Goal: Task Accomplishment & Management: Complete application form

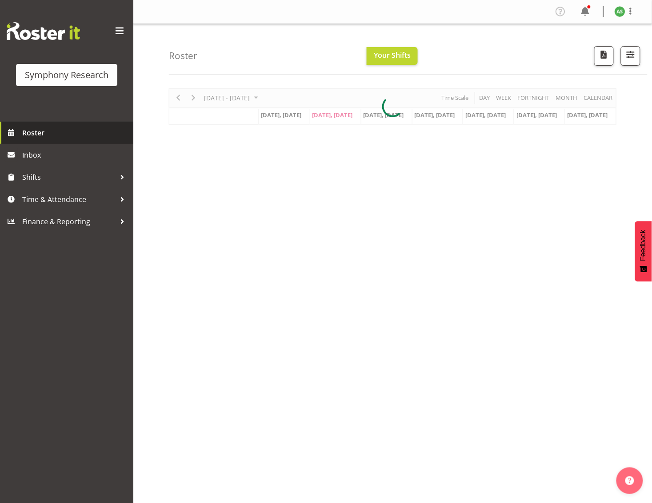
click at [37, 136] on span "Roster" at bounding box center [75, 132] width 107 height 13
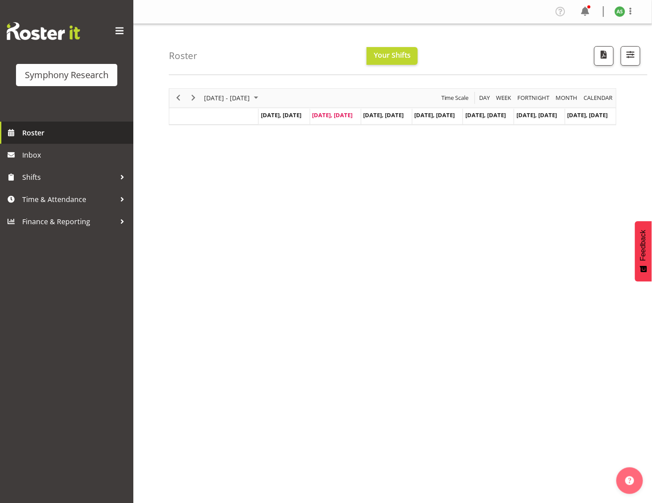
click at [37, 134] on span "Roster" at bounding box center [75, 132] width 107 height 13
click at [388, 114] on span "[DATE], [DATE]" at bounding box center [383, 115] width 40 height 8
click at [388, 113] on div "Sep 29 - Oct 05, 2025 Today Day Week Fortnight Month calendar Month Agenda Time…" at bounding box center [392, 106] width 447 height 37
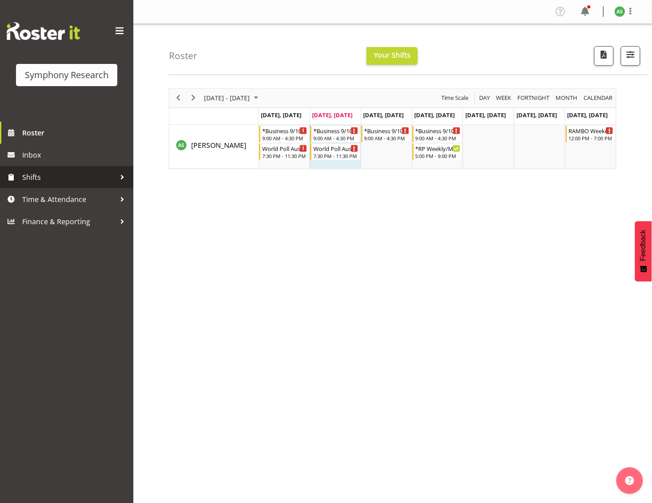
click at [67, 171] on span "Shifts" at bounding box center [68, 177] width 93 height 13
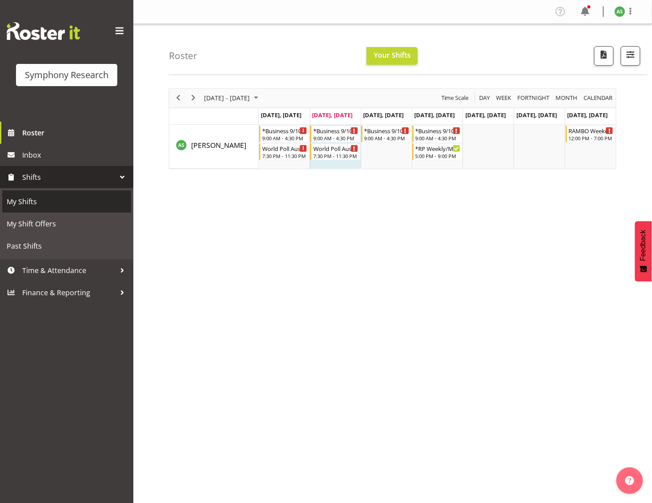
click at [60, 202] on span "My Shifts" at bounding box center [67, 201] width 120 height 13
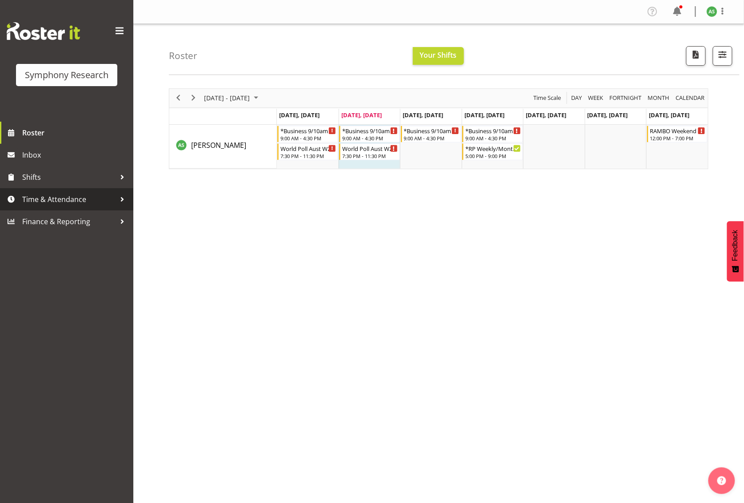
click at [67, 191] on link "Time & Attendance" at bounding box center [66, 199] width 133 height 22
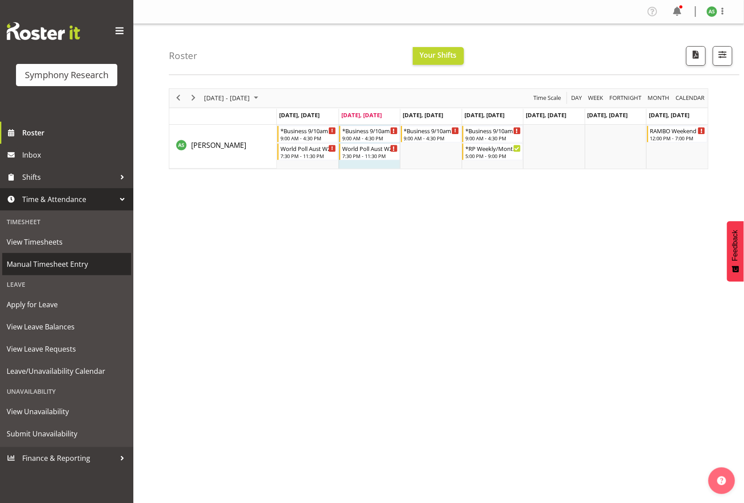
click at [66, 263] on span "Manual Timesheet Entry" at bounding box center [67, 264] width 120 height 13
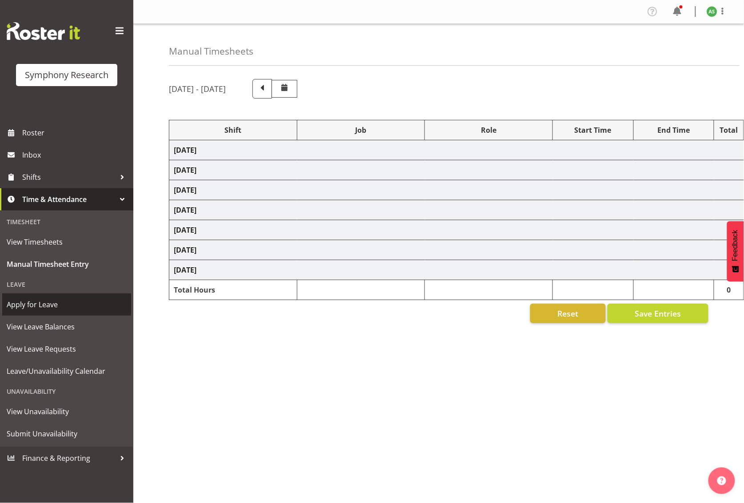
click at [63, 304] on span "Apply for Leave" at bounding box center [67, 304] width 120 height 13
select select "81741"
select select "10499"
select select "47"
select select "56692"
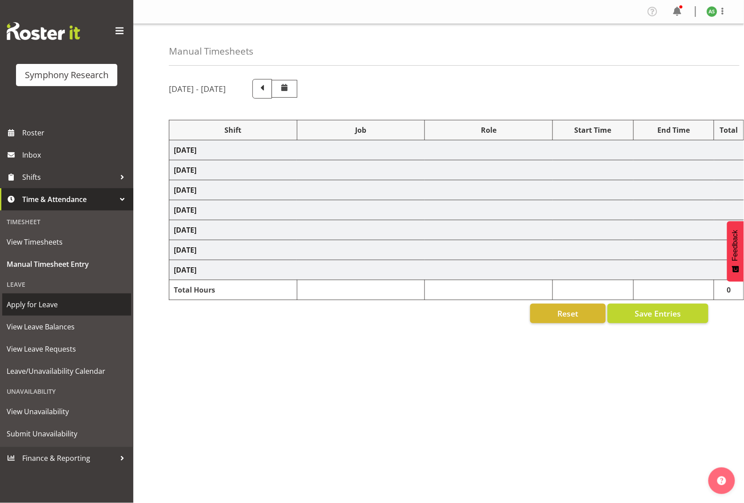
select select "10499"
select select "47"
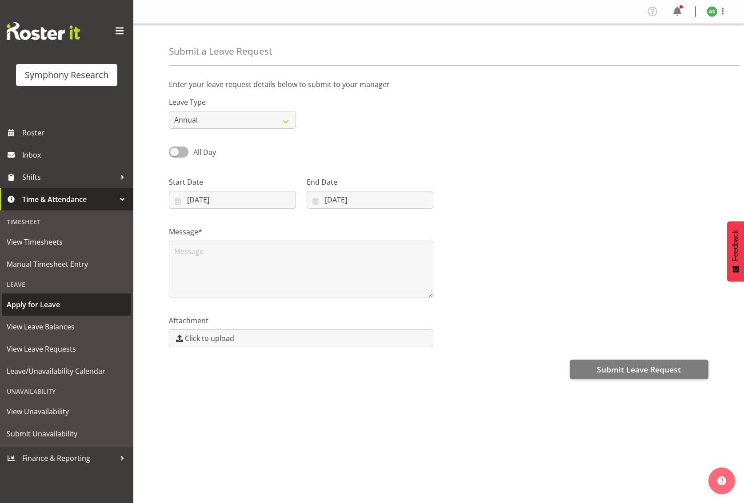
select select "8"
select select "2025"
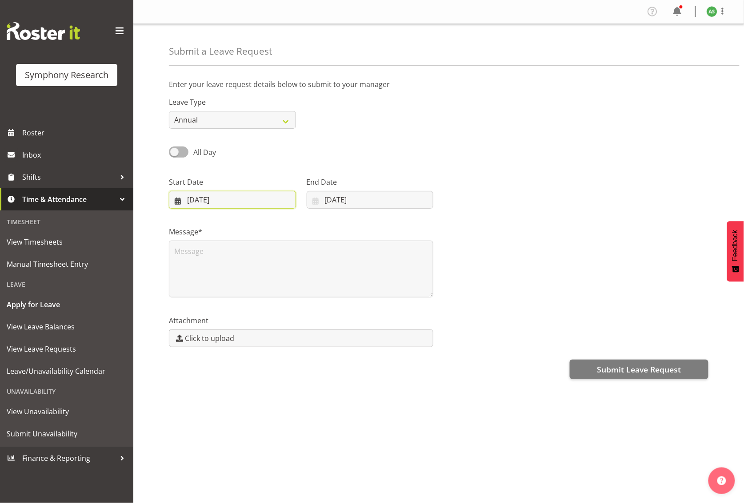
click at [238, 199] on input "[DATE]" at bounding box center [232, 200] width 127 height 18
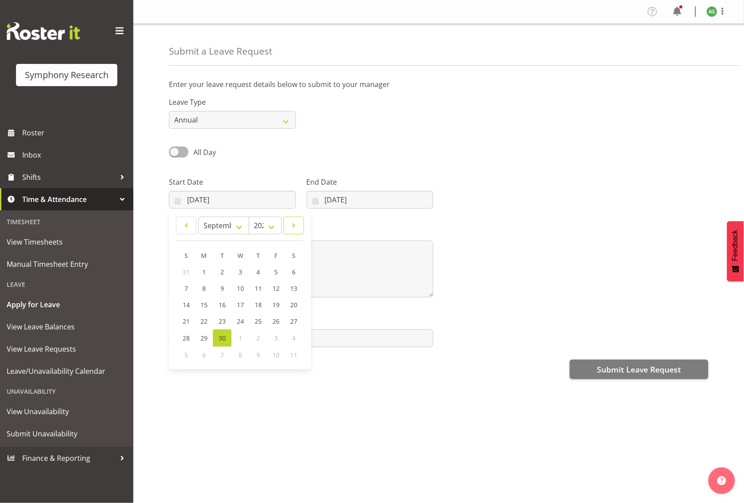
click at [290, 226] on span at bounding box center [293, 225] width 9 height 11
select select "9"
click at [273, 285] on span "10" at bounding box center [275, 289] width 7 height 8
type input "[DATE]"
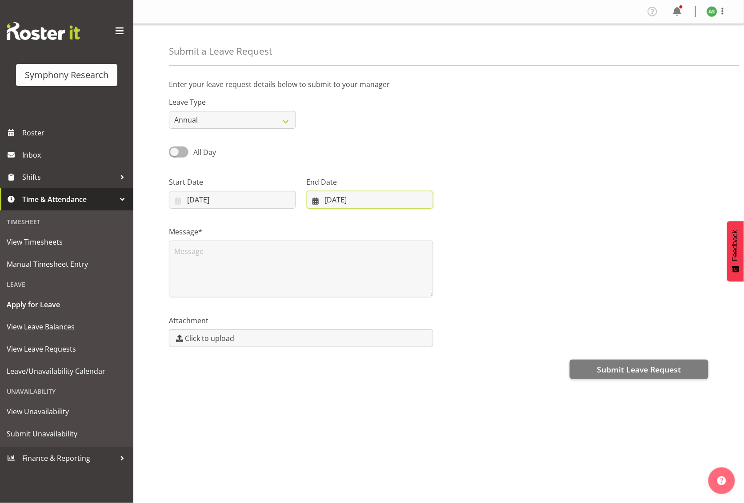
click at [360, 202] on input "[DATE]" at bounding box center [370, 200] width 127 height 18
click at [379, 289] on span "10" at bounding box center [378, 288] width 7 height 8
click at [436, 220] on link at bounding box center [430, 226] width 22 height 18
select select "9"
click at [411, 288] on span "10" at bounding box center [413, 289] width 7 height 8
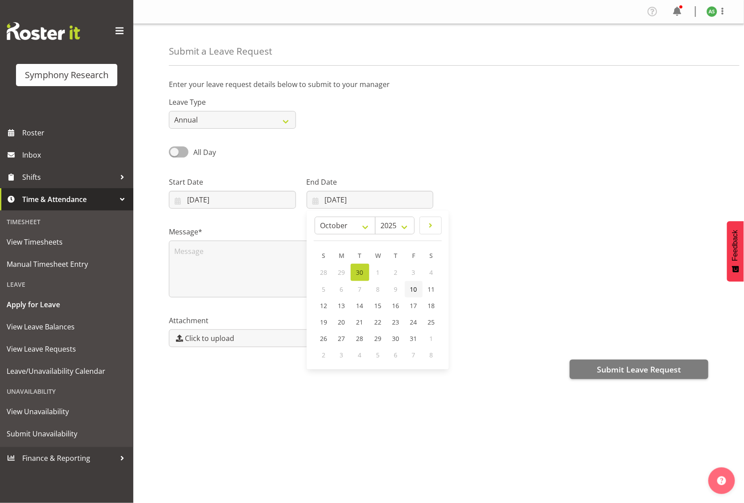
type input "[DATE]"
click at [254, 122] on select "Annual Sick Leave Without Pay Bereavement Domestic Violence Parental Jury Servi…" at bounding box center [232, 120] width 127 height 18
select select "Leave Without Pay"
click at [169, 111] on select "Annual Sick Leave Without Pay Bereavement Domestic Violence Parental Jury Servi…" at bounding box center [232, 120] width 127 height 18
click at [194, 156] on span "All Day" at bounding box center [204, 153] width 23 height 10
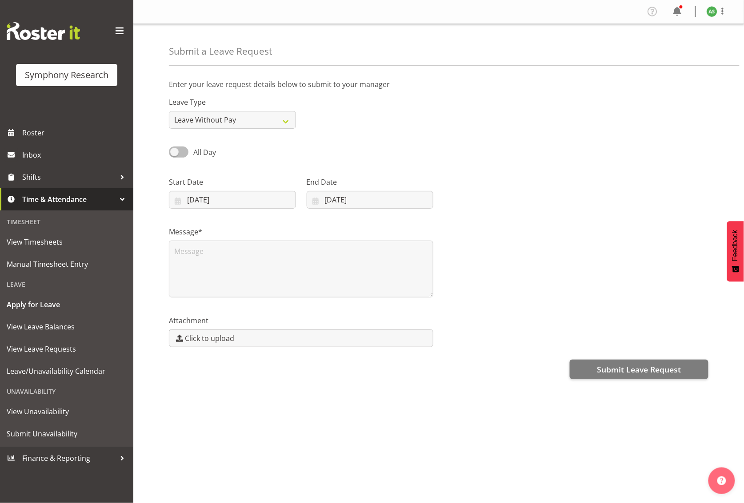
click at [175, 155] on input "All Day" at bounding box center [172, 152] width 6 height 6
checkbox input "true"
type input "[DATE]"
click at [328, 199] on input "00:00" at bounding box center [370, 200] width 127 height 18
click at [363, 221] on select "00 01 02 03 04 05 06 07 08 09 10 11 12 13 14 15 16 17 18 19 20 21 22 23" at bounding box center [367, 223] width 20 height 18
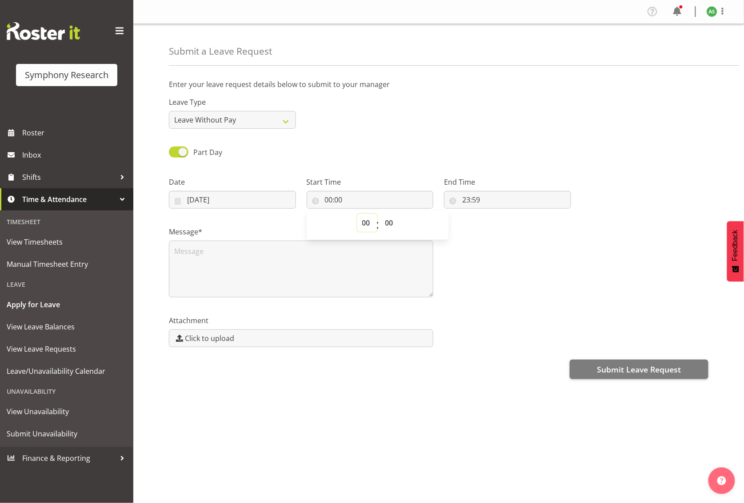
select select "17"
click at [357, 214] on select "00 01 02 03 04 05 06 07 08 09 10 11 12 13 14 15 16 17 18 19 20 21 22 23" at bounding box center [367, 223] width 20 height 18
type input "17:00"
click at [315, 263] on textarea at bounding box center [301, 269] width 264 height 57
type textarea "L"
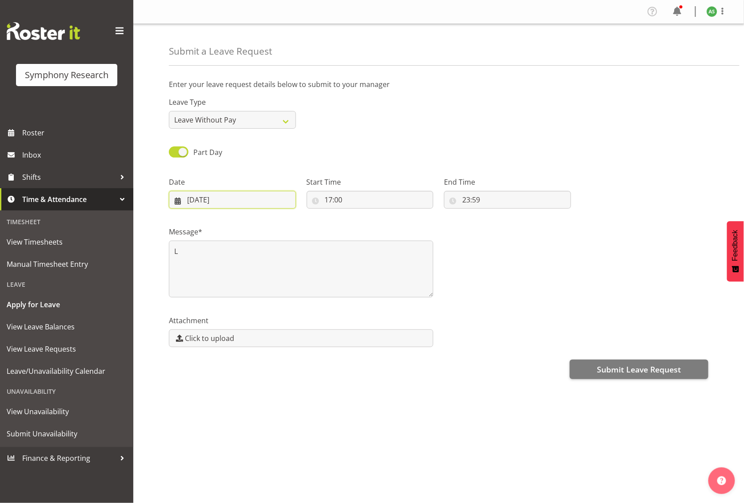
click at [258, 199] on input "[DATE]" at bounding box center [232, 200] width 127 height 18
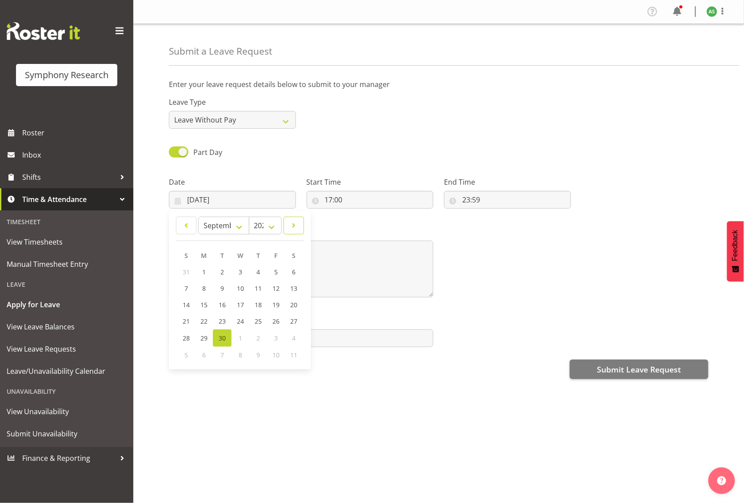
click at [295, 224] on span at bounding box center [293, 225] width 9 height 11
select select "9"
click at [279, 288] on span "10" at bounding box center [275, 289] width 7 height 8
type input "[DATE]"
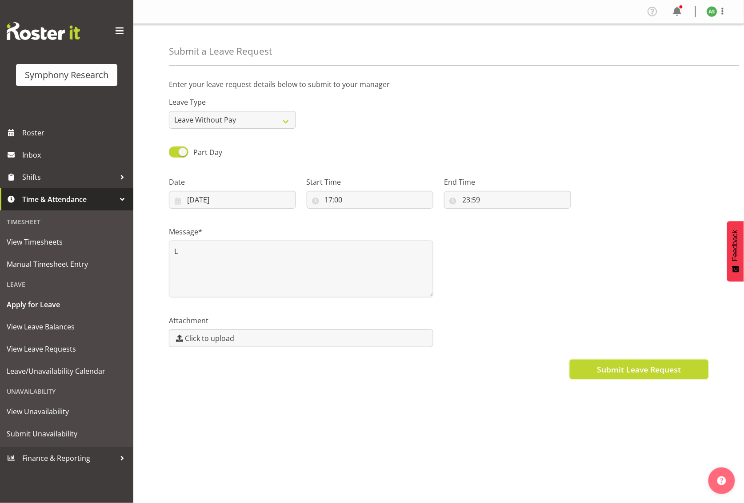
click at [590, 368] on button "Submit Leave Request" at bounding box center [639, 370] width 139 height 20
